Goal: Information Seeking & Learning: Learn about a topic

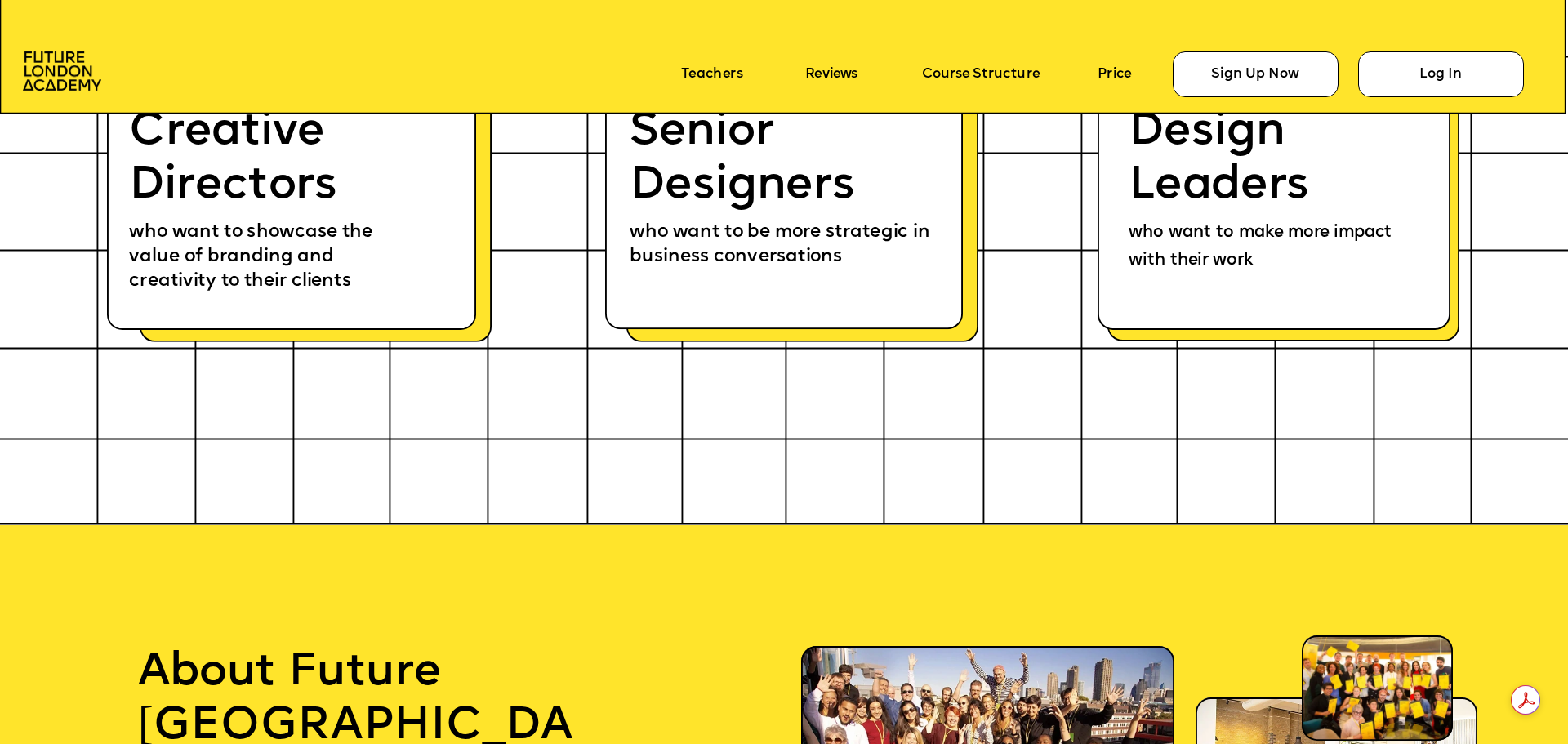
scroll to position [10289, 0]
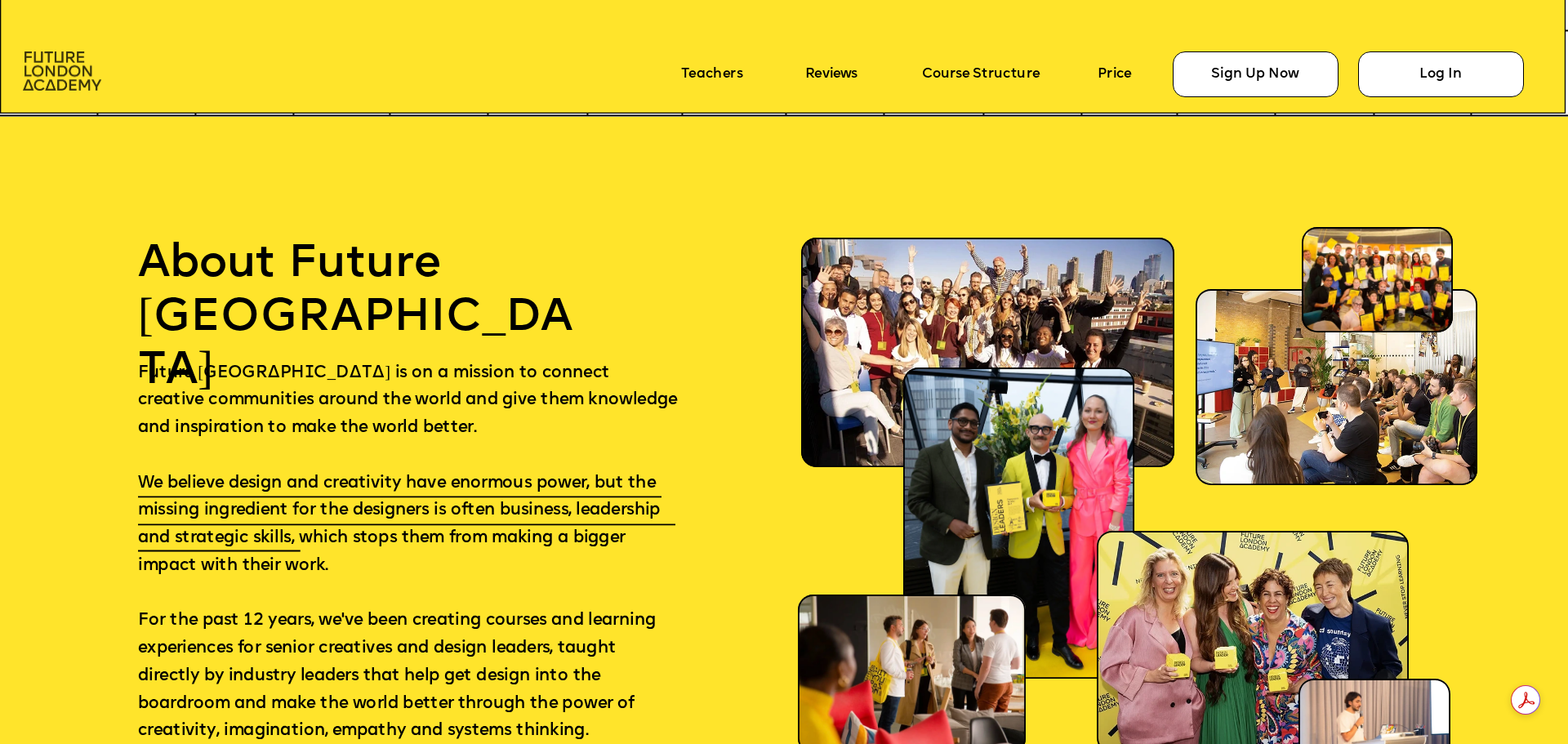
click at [48, 80] on img at bounding box center [61, 71] width 78 height 40
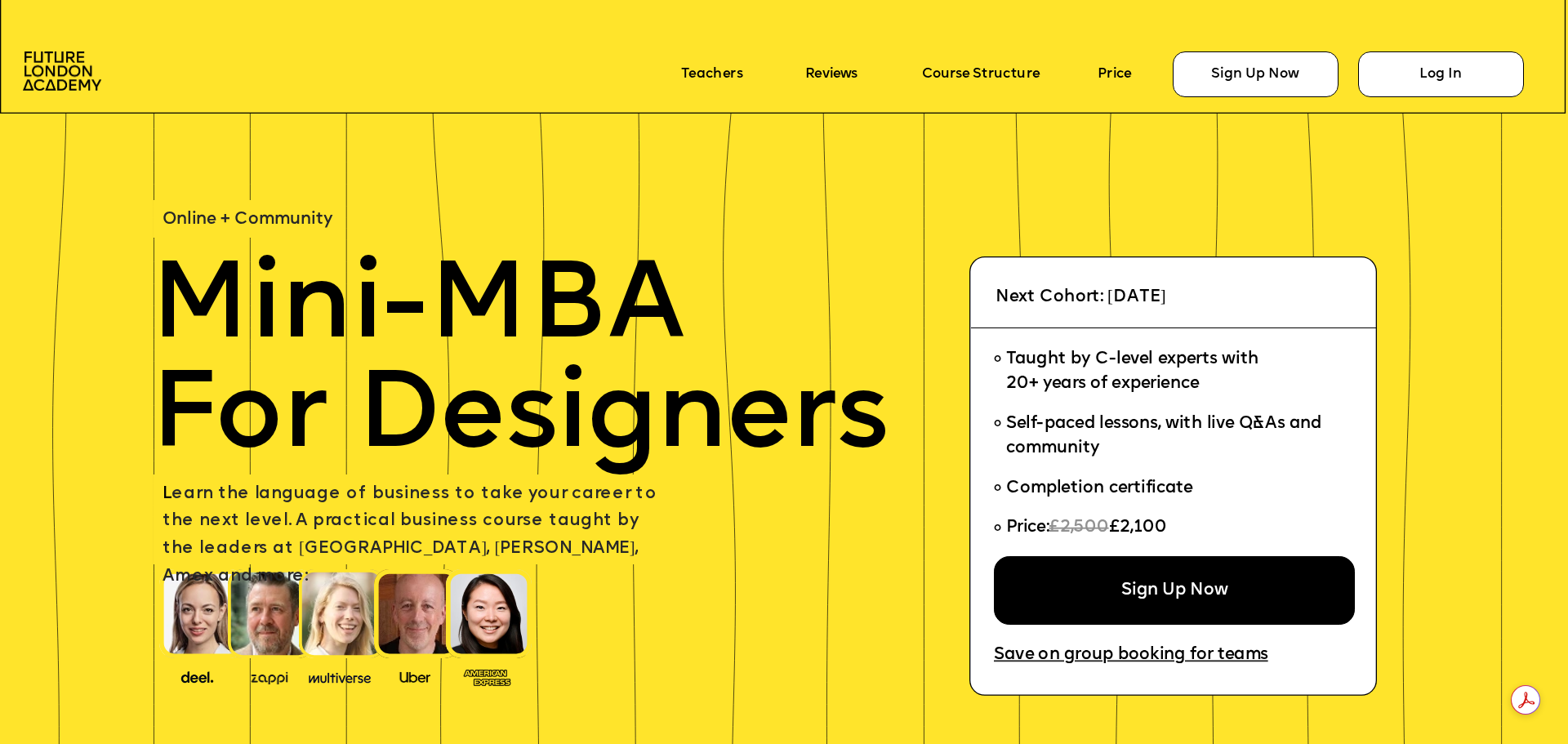
scroll to position [10289, 0]
